Goal: Check status: Check status

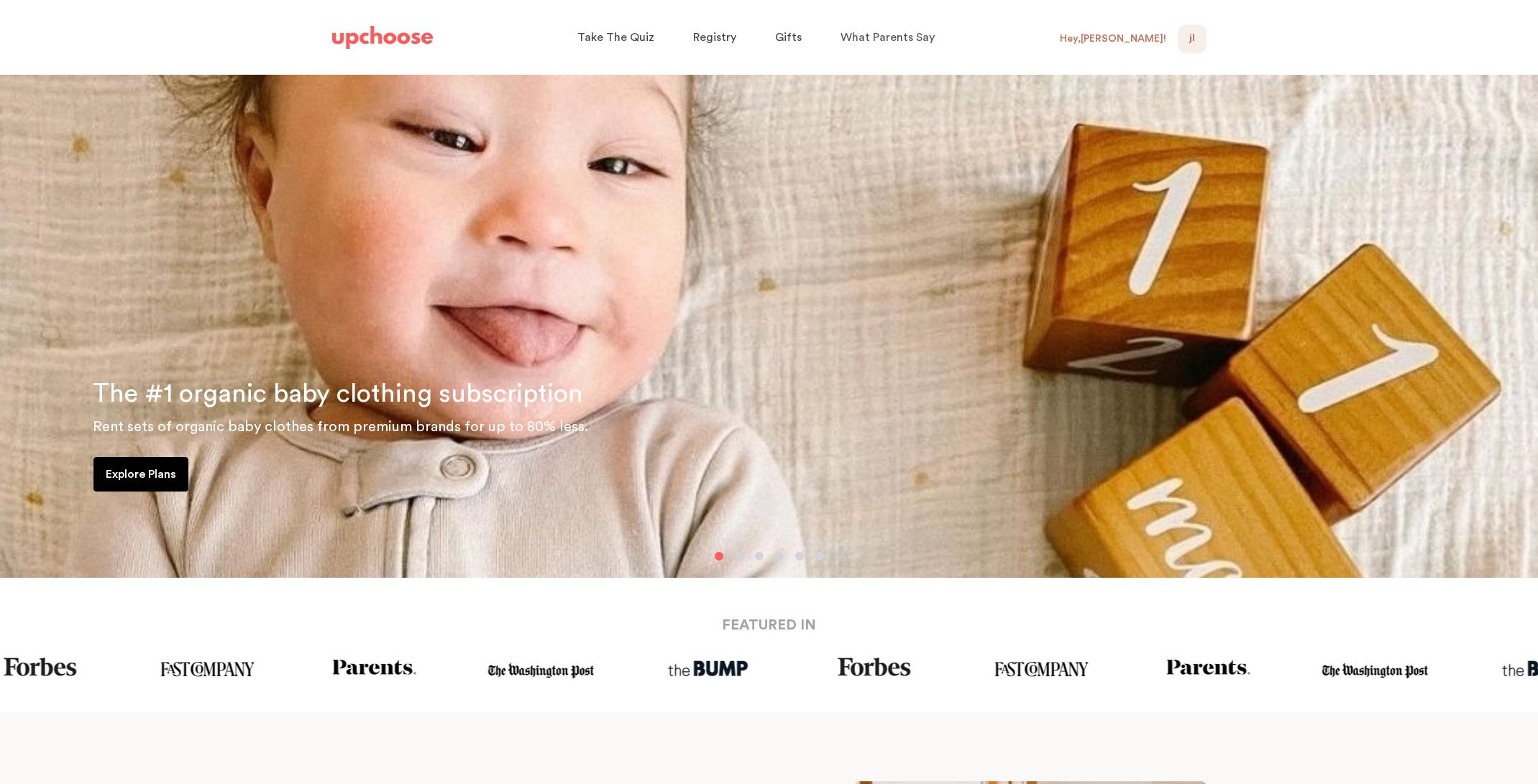
click at [1196, 39] on div "JL NaN" at bounding box center [1191, 38] width 29 height 29
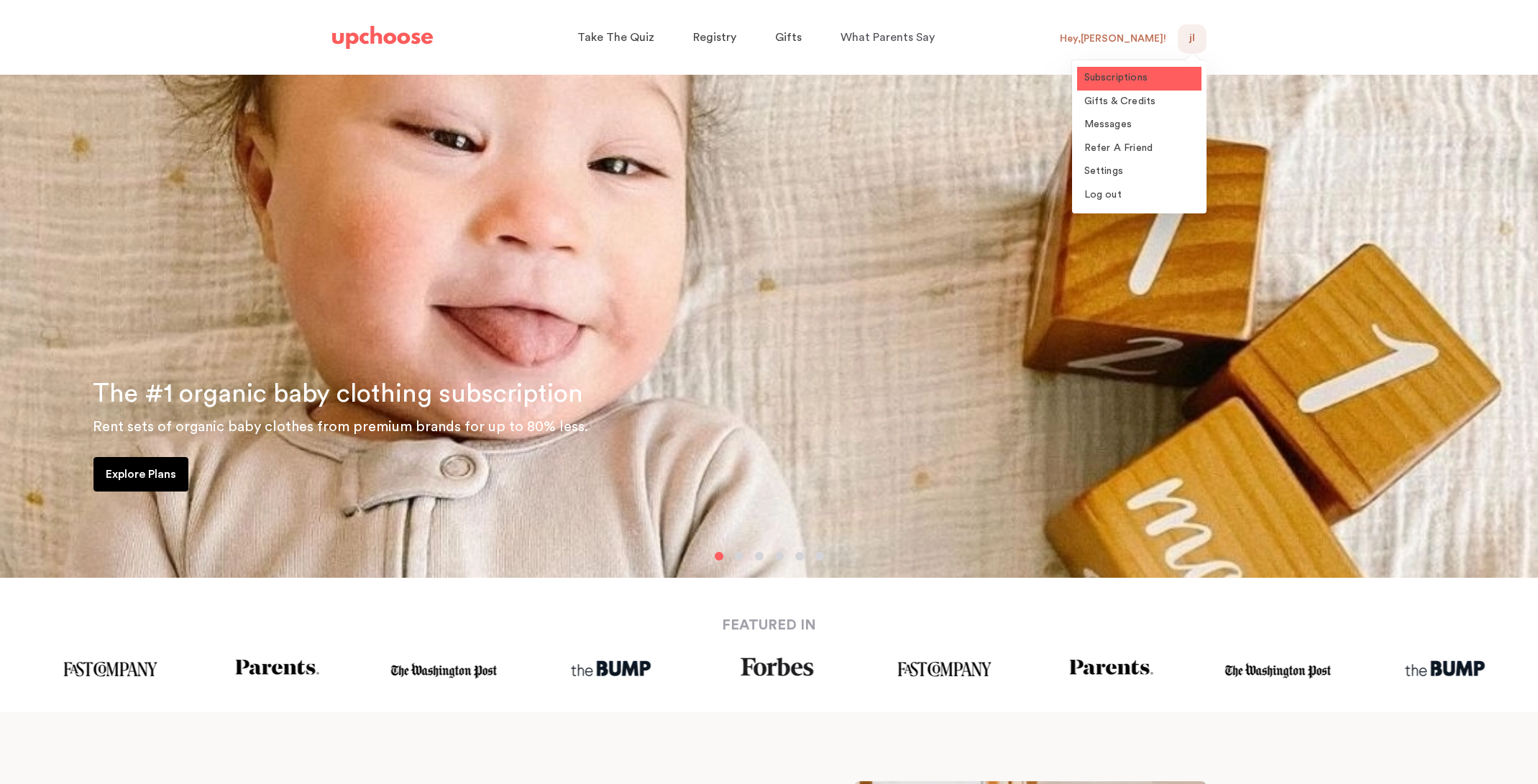
click at [1163, 78] on link "Subscriptions" at bounding box center [1139, 79] width 125 height 23
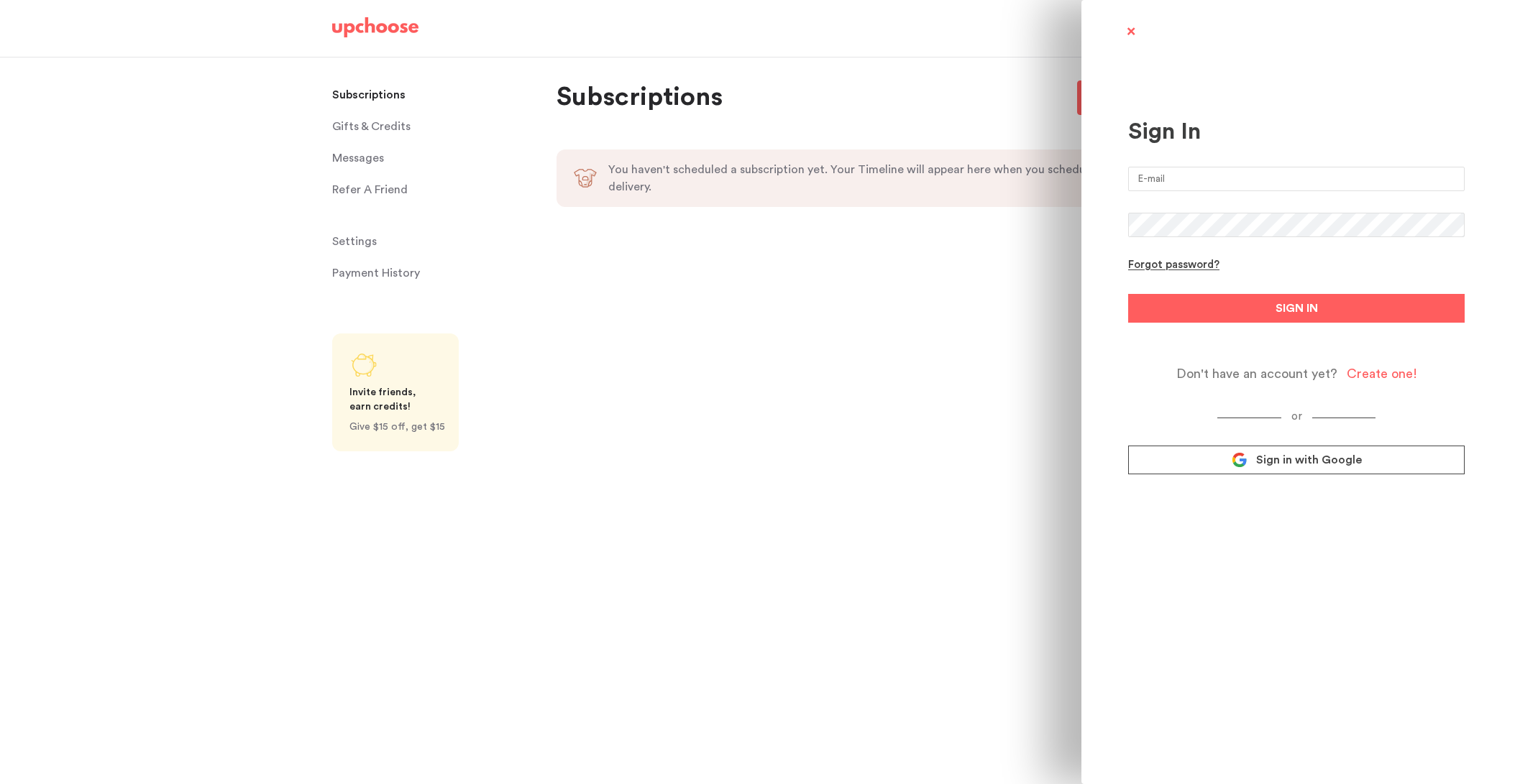
type input "jennifersisavath@yahoo.com"
click at [1292, 318] on button "SIGN IN" at bounding box center [1297, 308] width 336 height 29
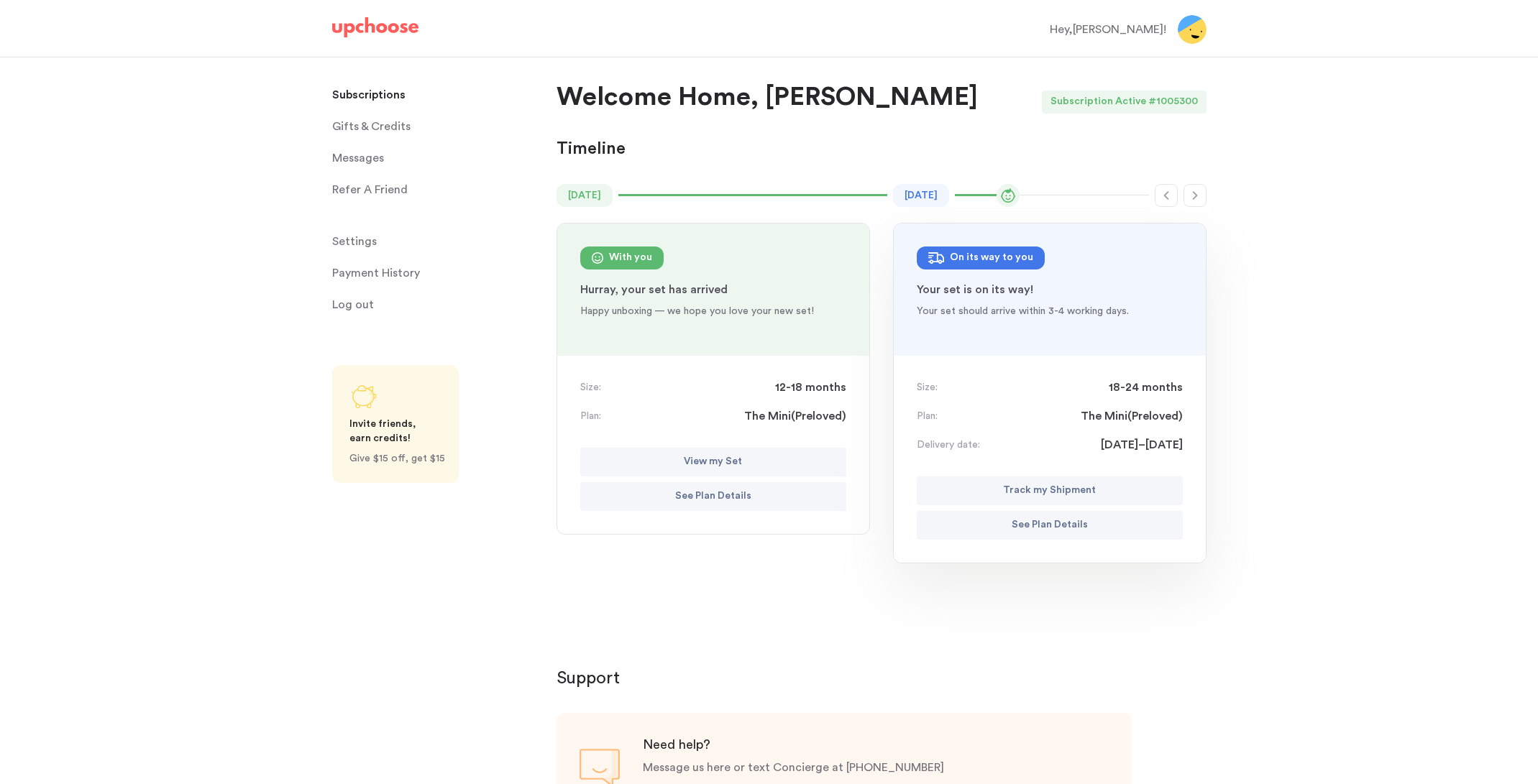
click at [1040, 490] on p "Track my Shipment" at bounding box center [1049, 491] width 93 height 17
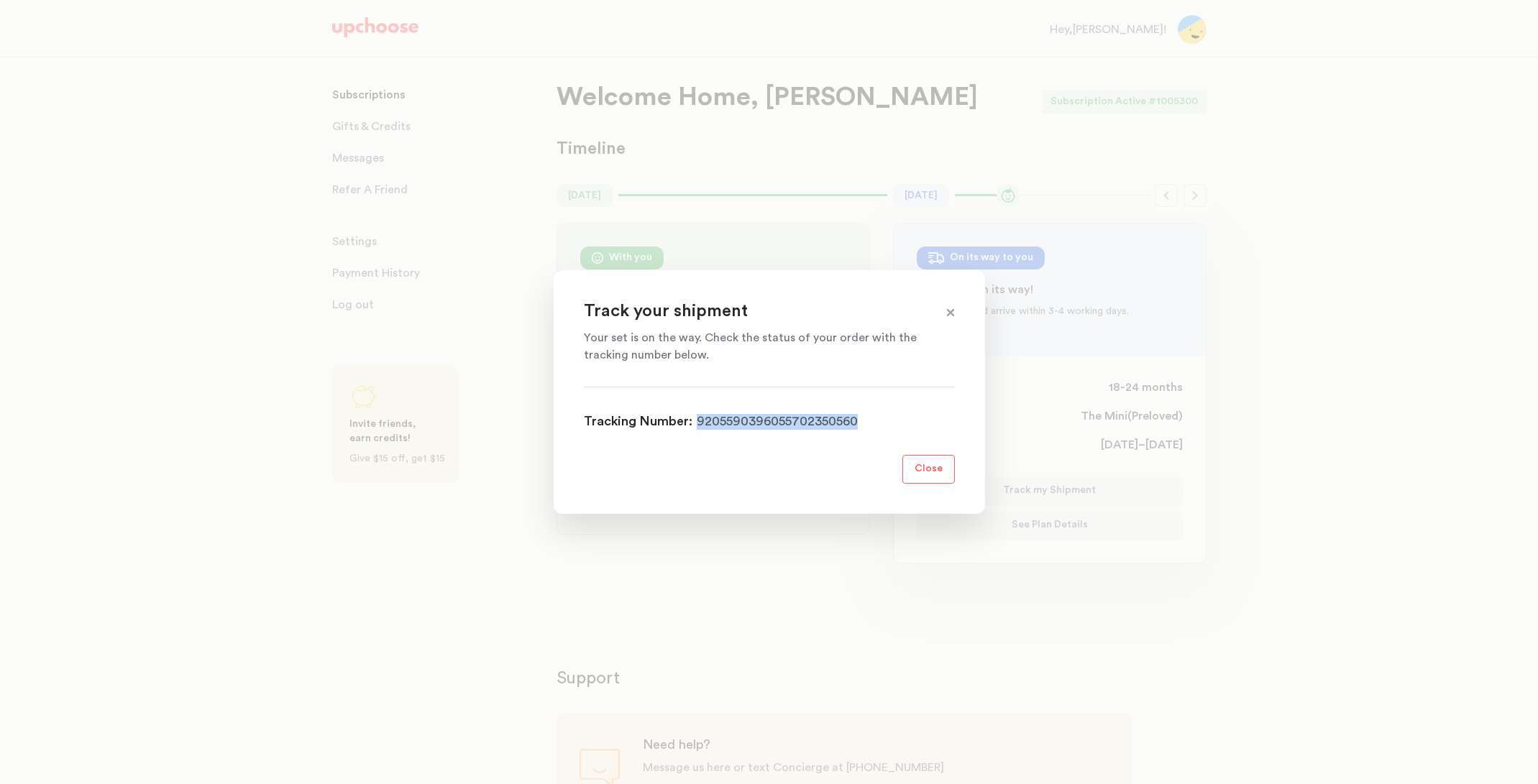
drag, startPoint x: 877, startPoint y: 427, endPoint x: 853, endPoint y: 419, distance: 25.3
click at [853, 420] on div "Tracking Number: 9205590396055702350560" at bounding box center [769, 420] width 371 height 21
copy div "9205590396055702350560"
click at [926, 469] on p "Close" at bounding box center [929, 469] width 28 height 17
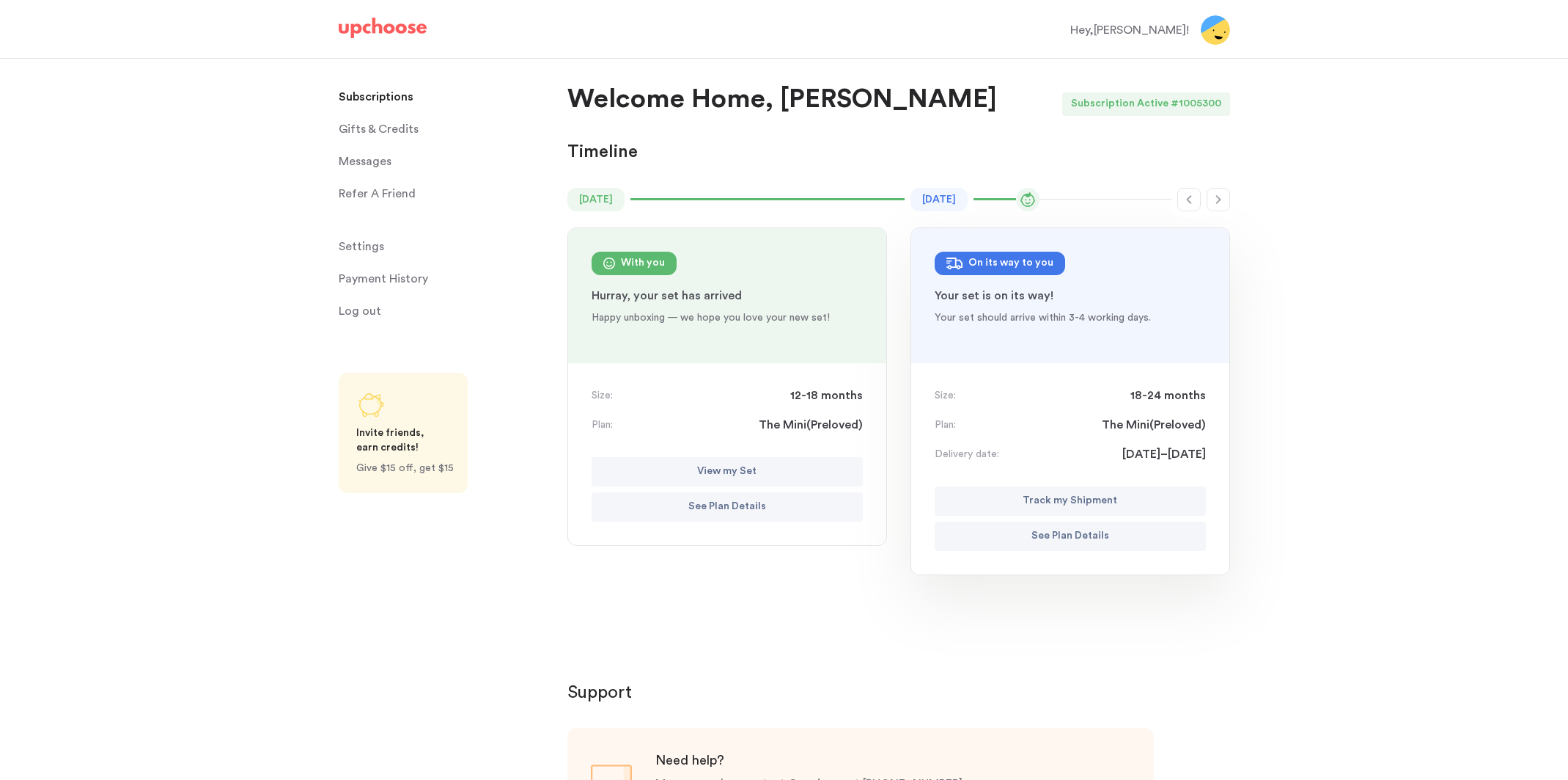
click at [1019, 277] on div "Aug 2025 On its way to you : 18-24 mon Your set is on its way! Your set should …" at bounding box center [1070, 295] width 318 height 135
click at [1101, 496] on p "Track my Shipment" at bounding box center [1069, 501] width 94 height 17
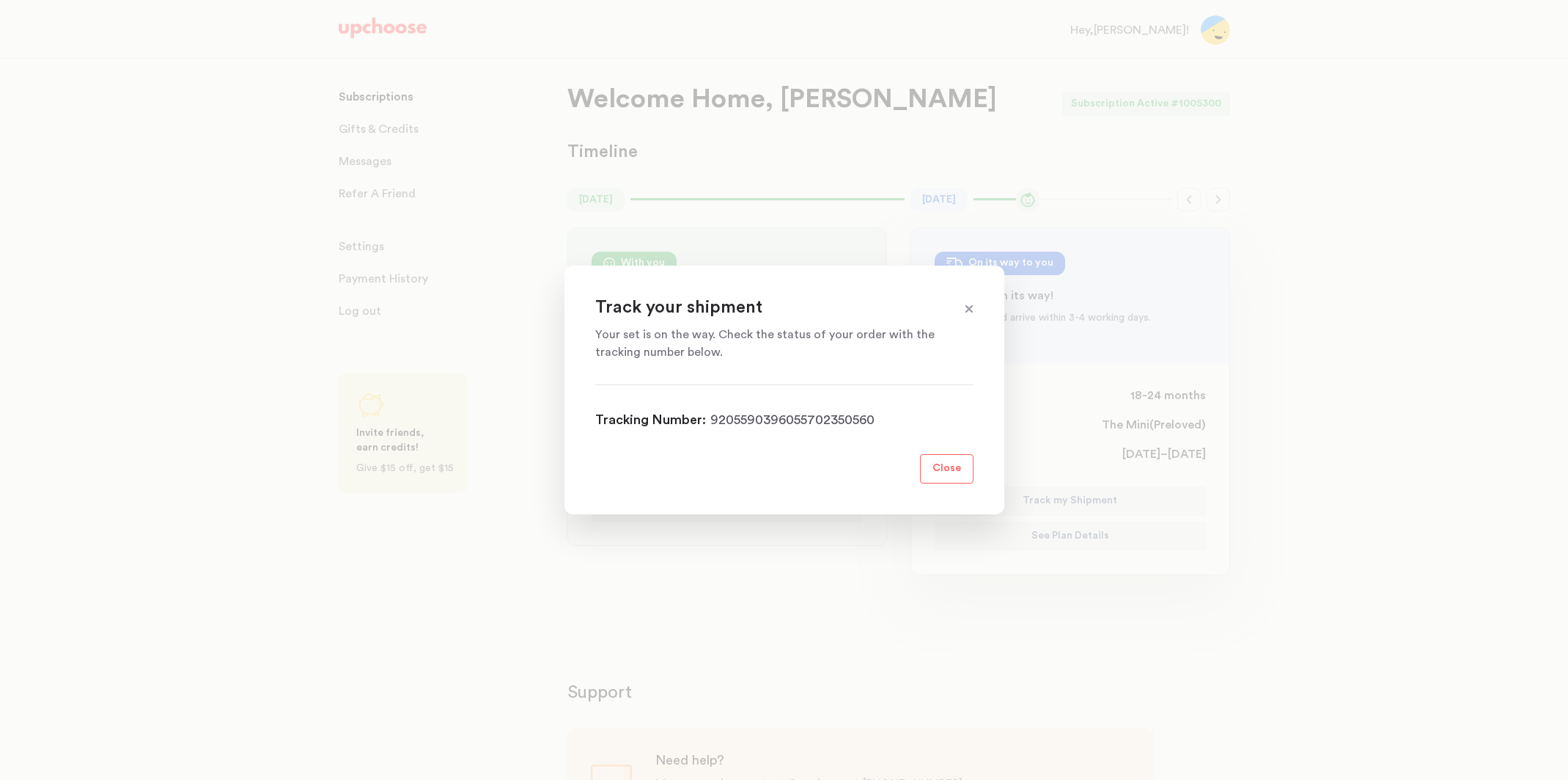
drag, startPoint x: 873, startPoint y: 419, endPoint x: 833, endPoint y: 422, distance: 40.1
drag, startPoint x: 711, startPoint y: 419, endPoint x: 751, endPoint y: 421, distance: 40.0
click at [934, 473] on p "Close" at bounding box center [947, 469] width 29 height 17
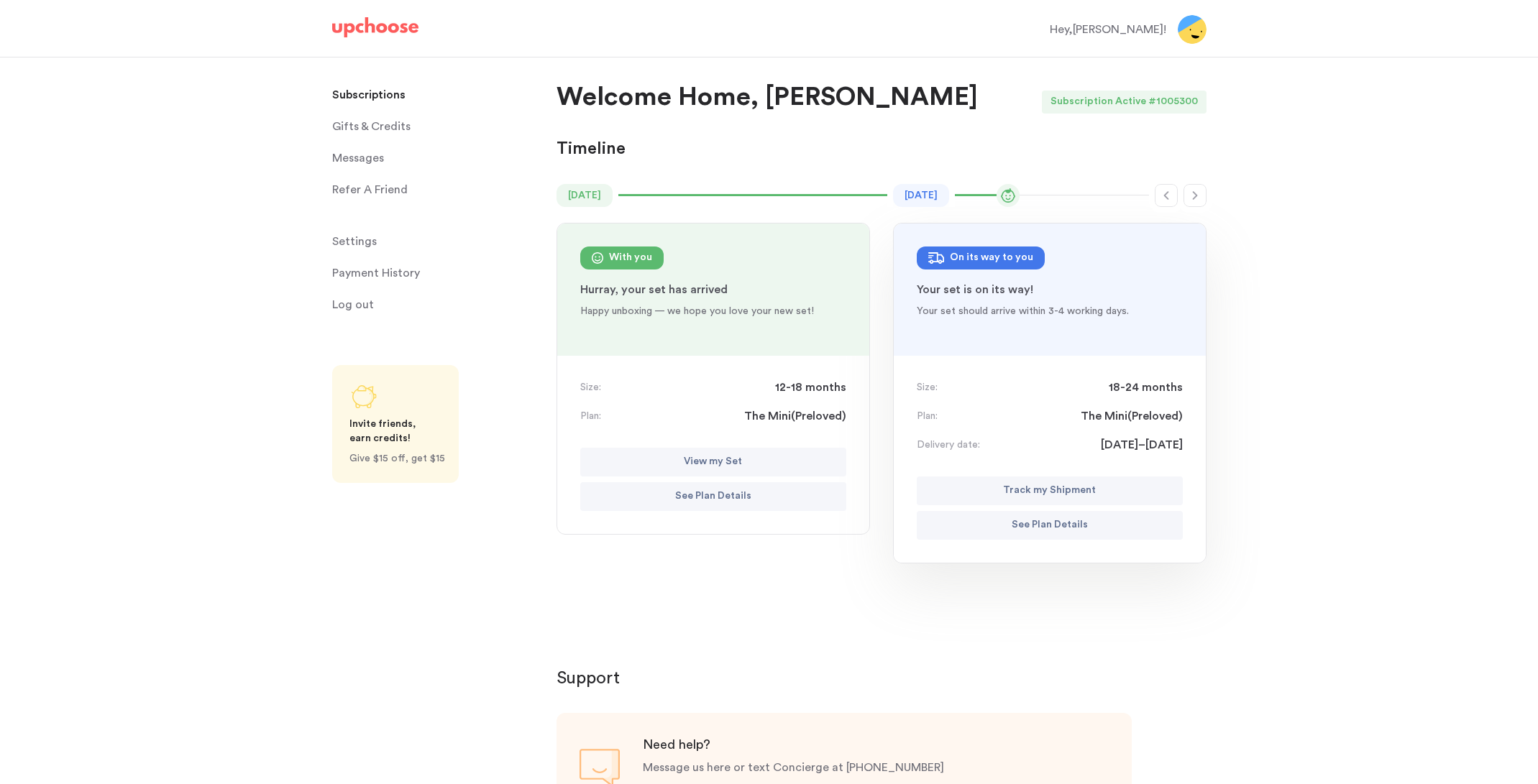
click at [1198, 32] on img at bounding box center [1191, 29] width 29 height 29
click at [1126, 31] on div "Hey, Jennifer !" at bounding box center [1108, 30] width 117 height 17
click at [357, 303] on span "Log out" at bounding box center [354, 304] width 42 height 29
